Goal: Task Accomplishment & Management: Use online tool/utility

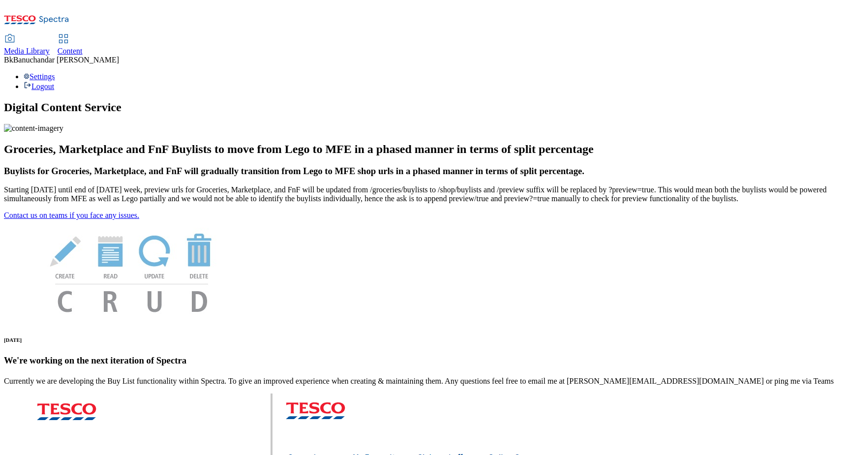
click at [83, 47] on span "Content" at bounding box center [70, 51] width 25 height 8
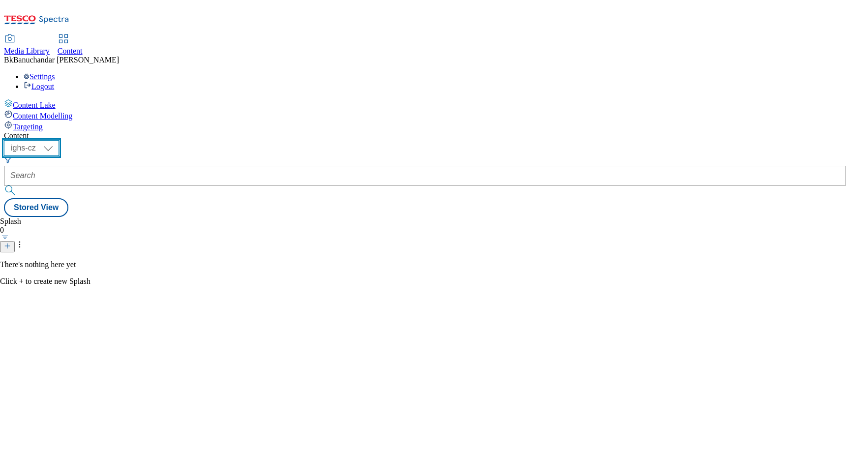
click option "ighs-sk" at bounding box center [0, 0] width 0 height 0
click option "ighs-hu" at bounding box center [0, 0] width 0 height 0
click option "ighs-cz" at bounding box center [0, 0] width 0 height 0
select select "ighs-sk"
click option "ighs-sk" at bounding box center [0, 0] width 0 height 0
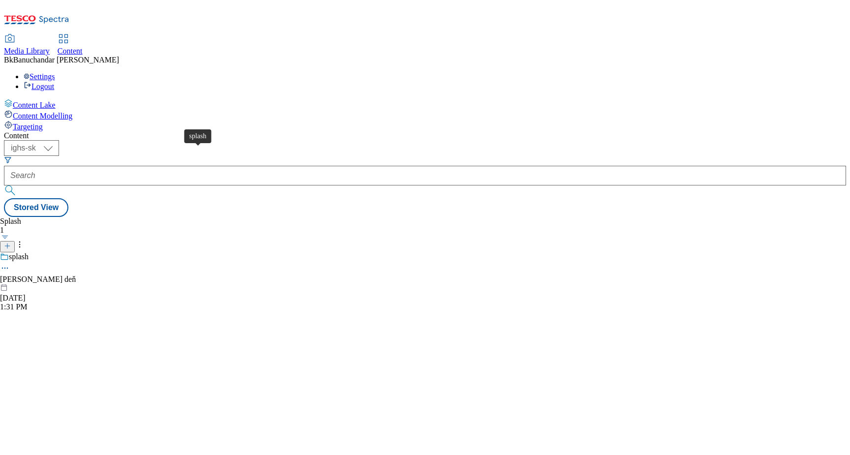
click at [29, 252] on div "splash" at bounding box center [19, 256] width 20 height 9
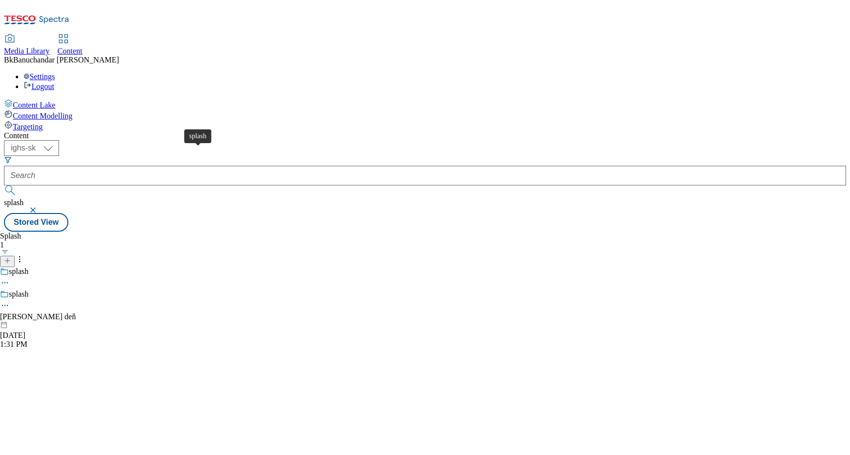
click at [29, 290] on div "splash" at bounding box center [19, 294] width 20 height 9
click at [76, 290] on div "splash Dobrý deň Jul 16, 2025 1:31 PM" at bounding box center [38, 319] width 76 height 59
click at [10, 300] on icon at bounding box center [5, 305] width 10 height 10
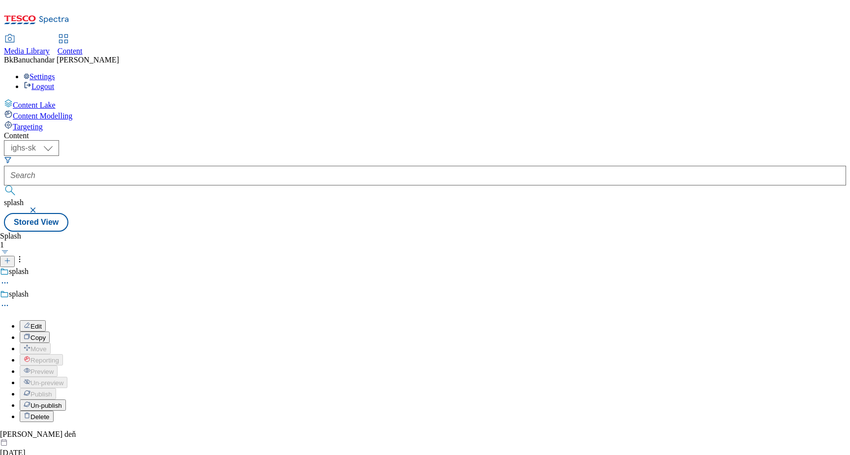
click at [46, 320] on button "Edit" at bounding box center [33, 325] width 26 height 11
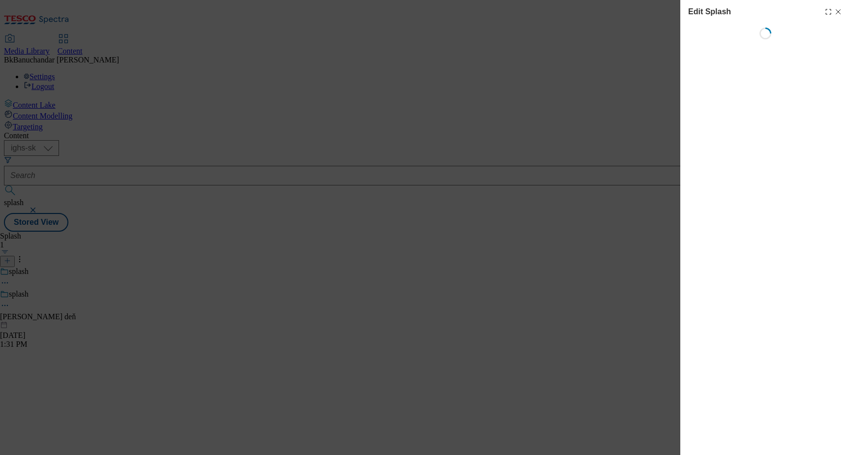
select select "Spring"
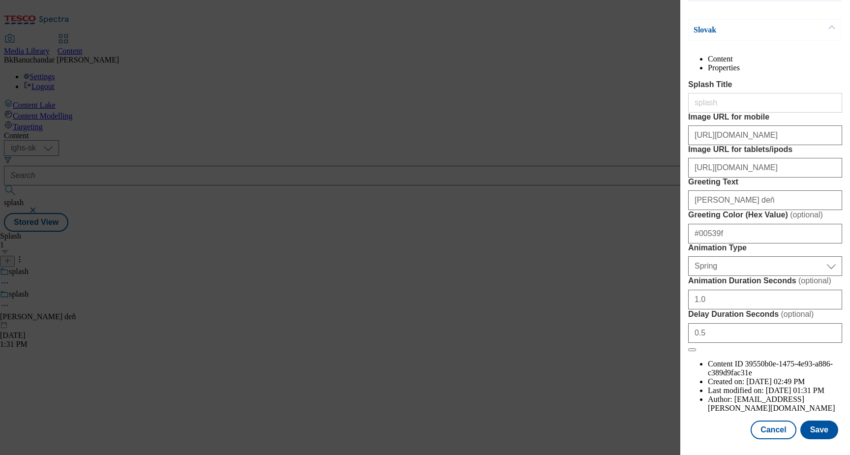
scroll to position [148, 0]
click at [744, 193] on input "Dobrý deň" at bounding box center [765, 200] width 154 height 20
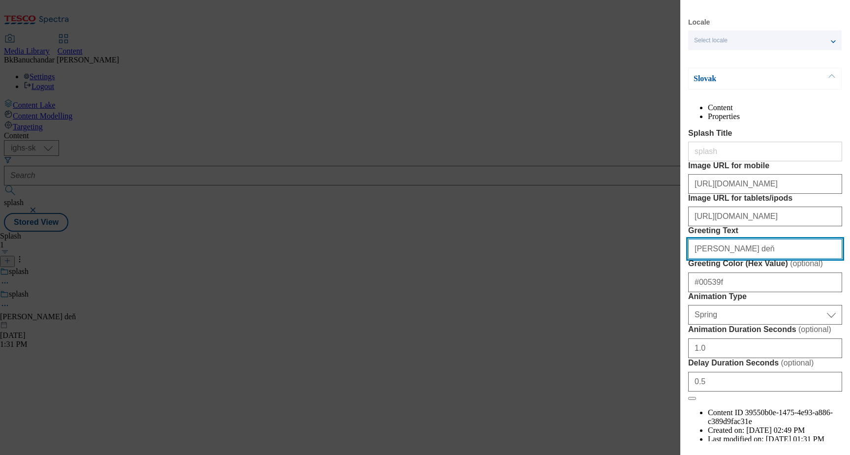
scroll to position [0, 0]
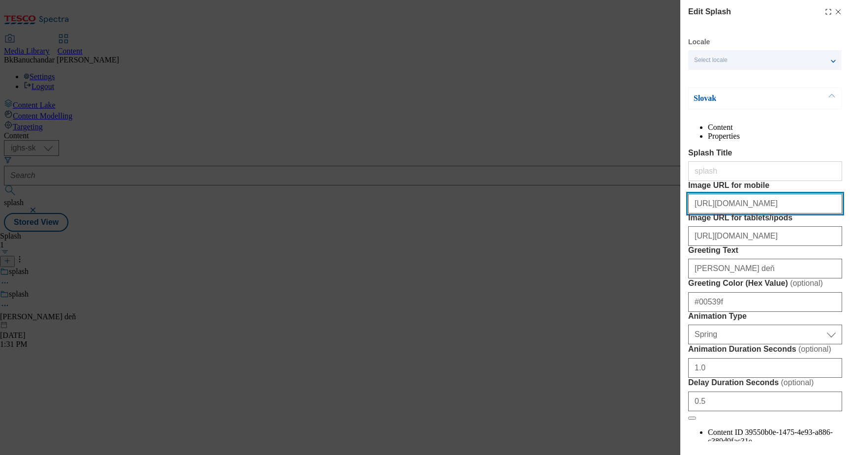
click at [741, 213] on input "https://digitalcontent.api.tesco.com/v2/media/ighs-ce-mktg/022e5fd8-7975-4c2e-9…" at bounding box center [765, 204] width 154 height 20
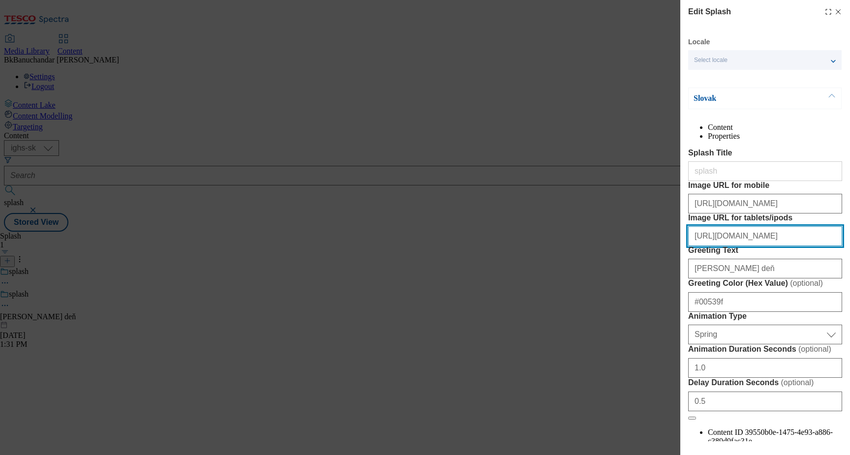
click at [738, 246] on input "https://digitalcontent.api.tesco.com/v2/media/ighs-ce-mktg/106d332c-d9e1-414b-a…" at bounding box center [765, 236] width 154 height 20
drag, startPoint x: 738, startPoint y: 291, endPoint x: 747, endPoint y: 294, distance: 9.8
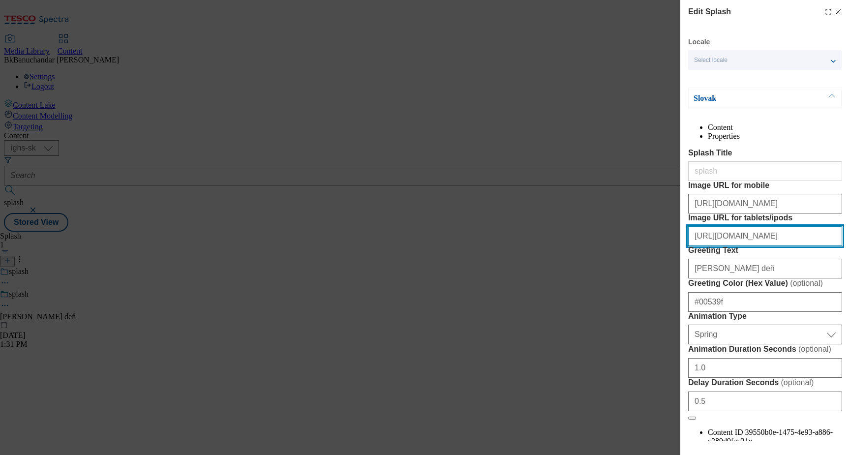
click at [747, 246] on input "https://digitalcontent.api.tesco.com/v2/media/ighs-ce-mktg/106d332c-d9e1-414b-a…" at bounding box center [765, 236] width 154 height 20
click at [746, 246] on div "https://digitalcontent.api.tesco.com/v2/media/ighs-ce-mktg/106d332c-d9e1-414b-a…" at bounding box center [765, 234] width 154 height 24
click at [760, 246] on input "https://digitalcontent.api.tesco.com/v2/media/ighs-ce-mktg/106d332c-d9e1-414b-a…" at bounding box center [765, 236] width 154 height 20
click at [756, 246] on input "https://digitalcontent.api.tesco.com/v2/media/ighs-ce-mktg/106d332c-d9e1-414b-a…" at bounding box center [765, 236] width 154 height 20
type input "https://digitalcontent.api.tesco.com/v2/media/ighs-ce-mktg/106d332c-d9e1-414b-a…"
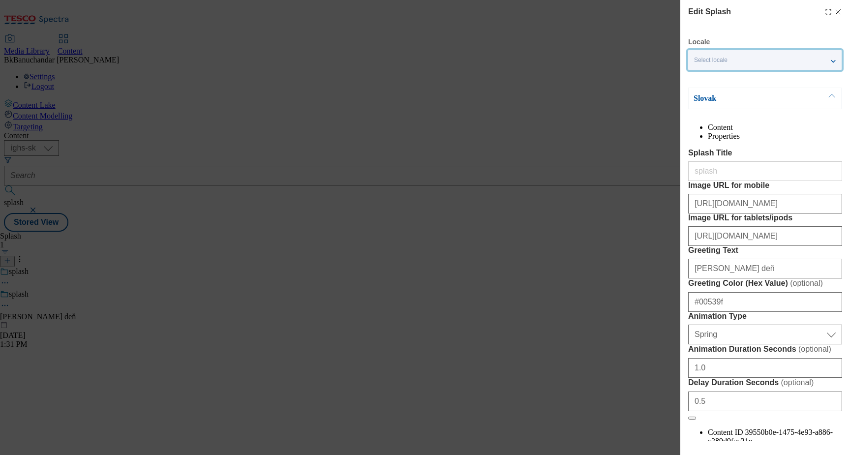
click at [823, 52] on div "Select locale" at bounding box center [764, 60] width 153 height 20
click at [789, 35] on div "Edit Splash Locale Select locale Slovak English Slovak Content Properties Splas…" at bounding box center [765, 257] width 154 height 502
